Goal: Task Accomplishment & Management: Use online tool/utility

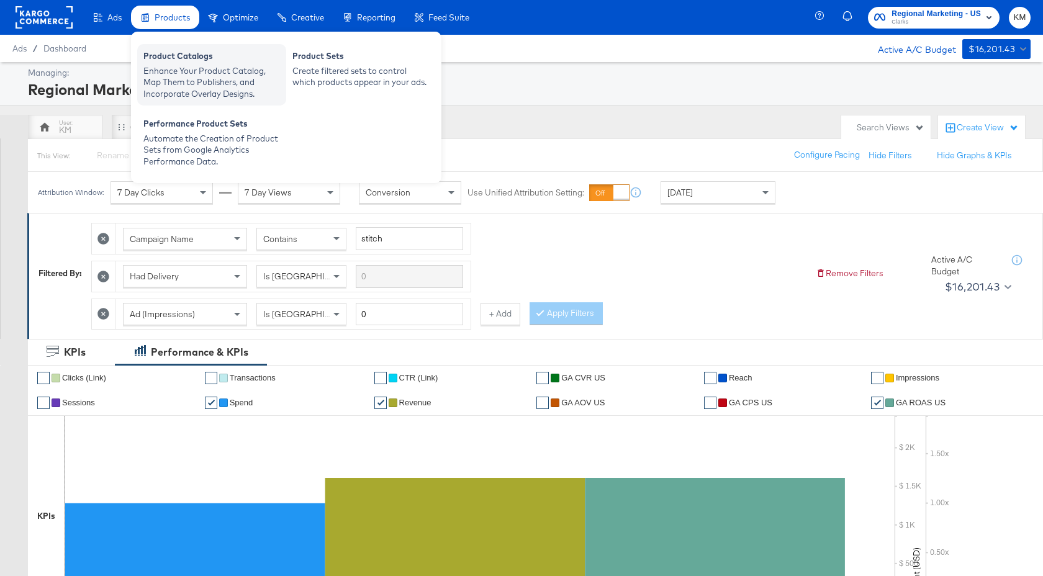
click at [185, 61] on div "Product Catalogs" at bounding box center [211, 57] width 137 height 15
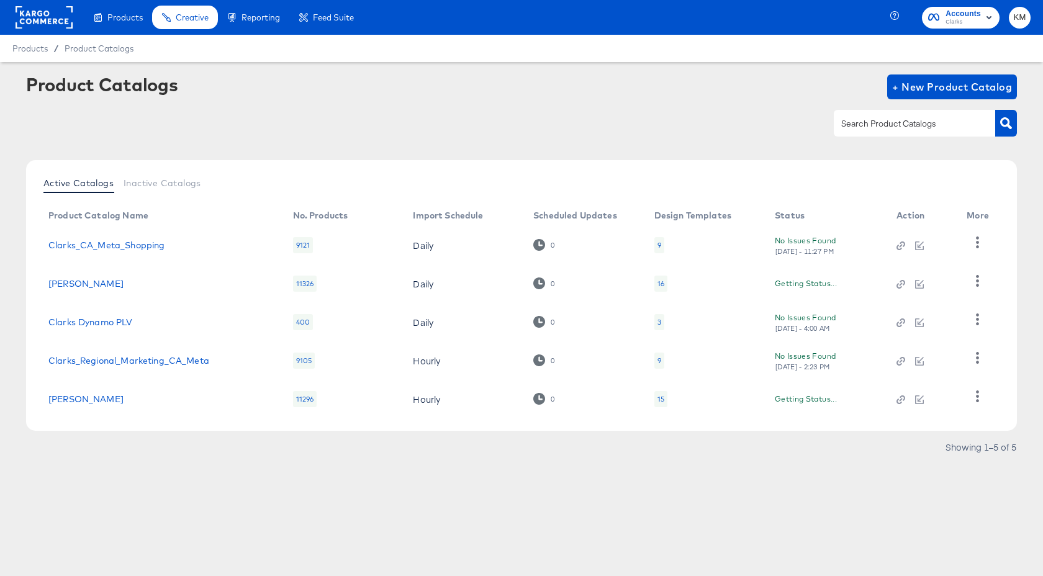
click at [663, 283] on div "16" at bounding box center [661, 284] width 7 height 10
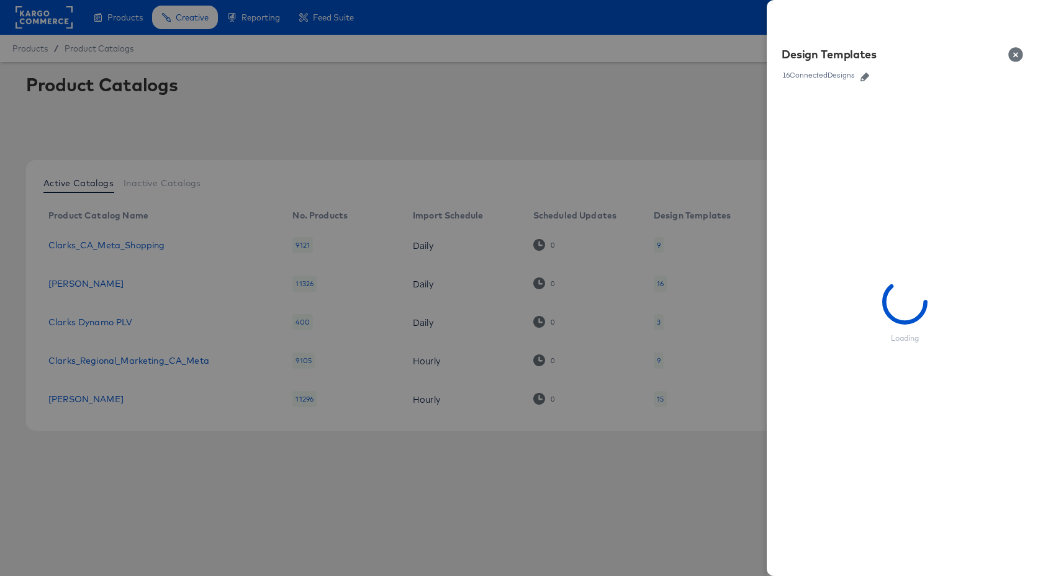
click at [864, 78] on icon "button" at bounding box center [865, 77] width 9 height 9
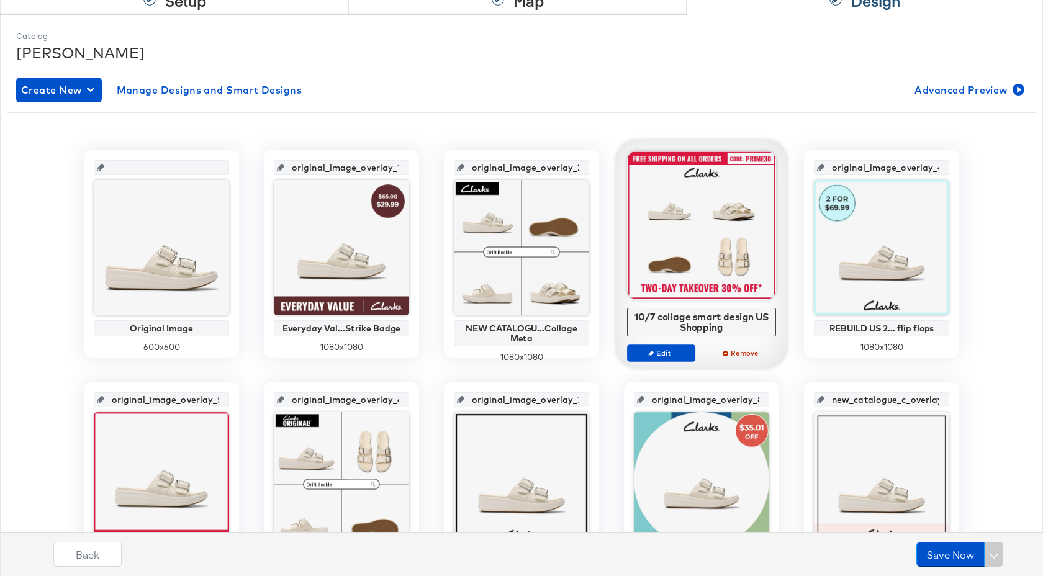
scroll to position [175, 0]
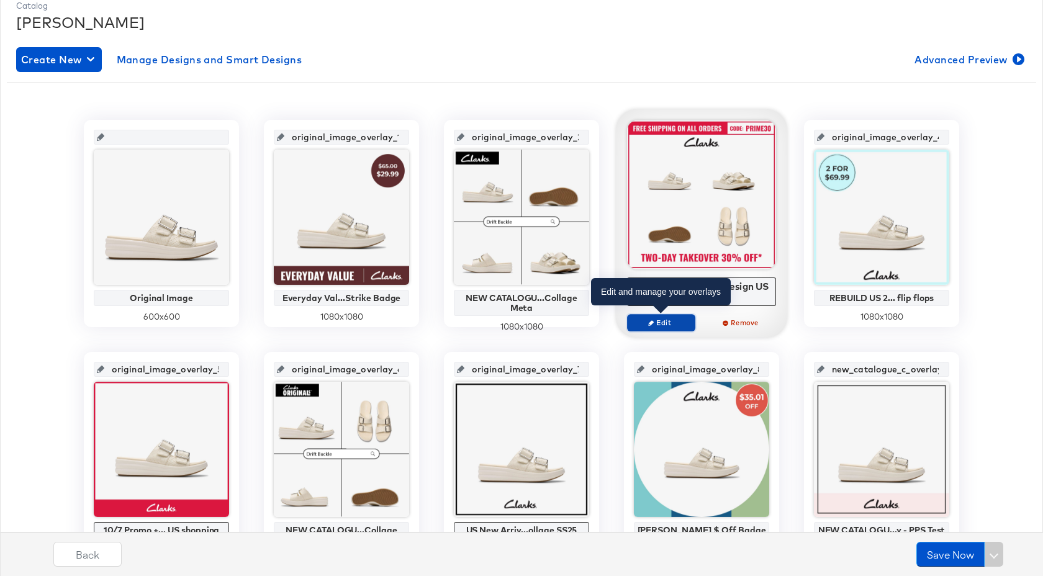
click at [661, 324] on span "Edit" at bounding box center [661, 322] width 57 height 9
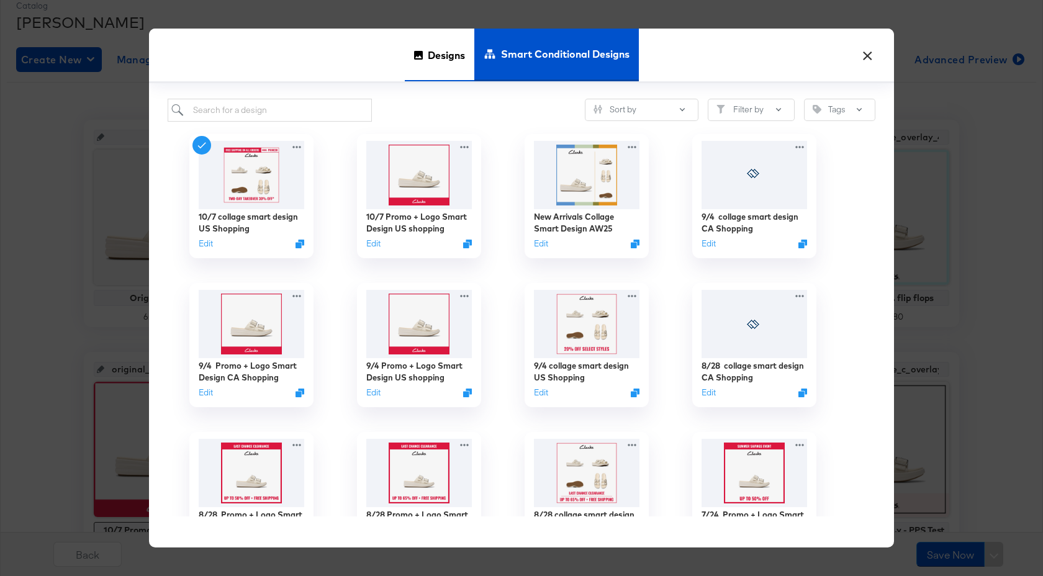
click at [436, 66] on span "Designs" at bounding box center [446, 55] width 37 height 55
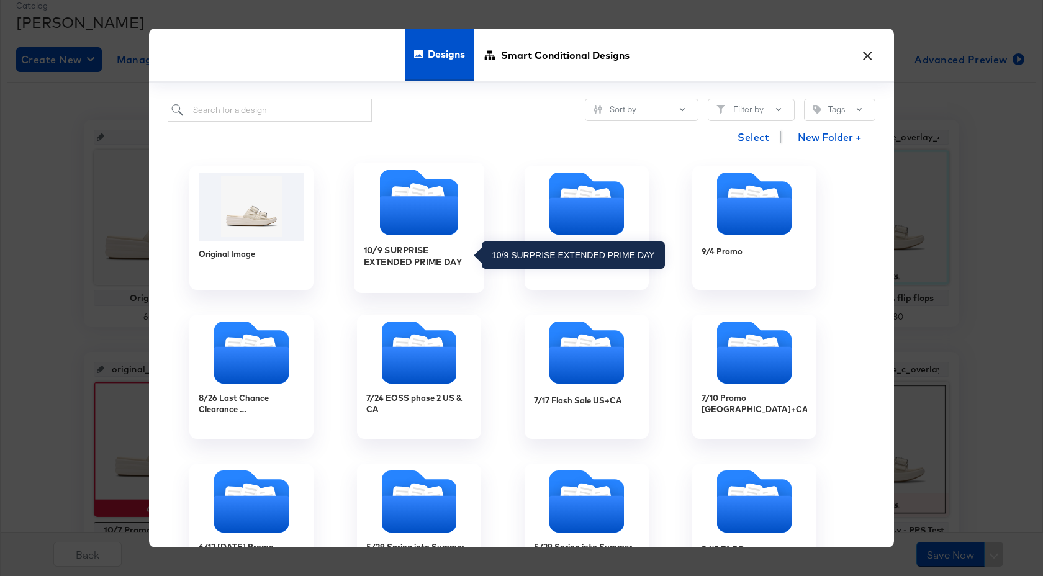
click at [448, 258] on div "10/9 SURPRISE EXTENDED PRIME DAY" at bounding box center [419, 256] width 111 height 24
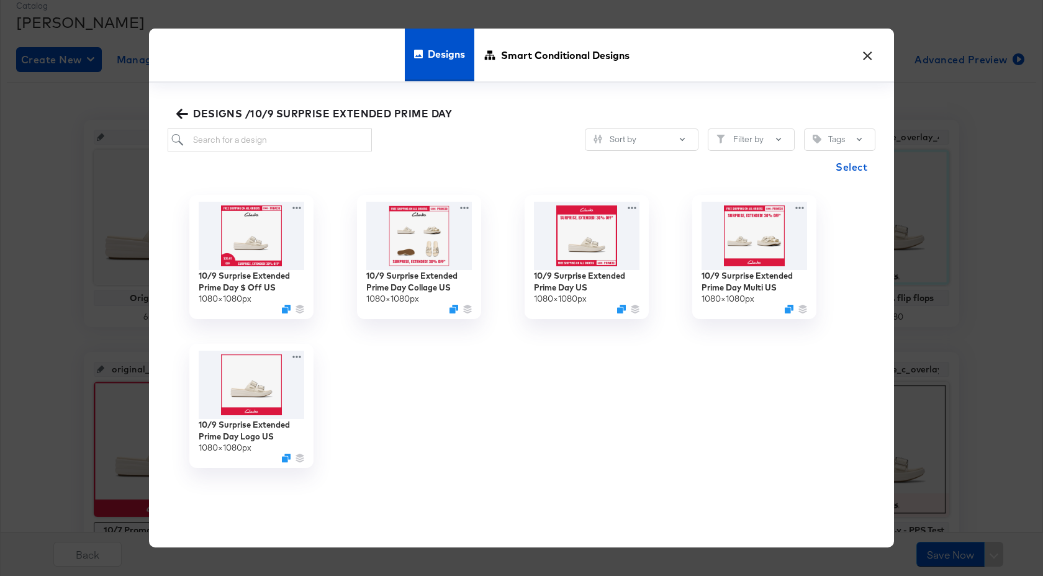
click at [869, 52] on button "×" at bounding box center [867, 52] width 22 height 22
